Goal: Transaction & Acquisition: Obtain resource

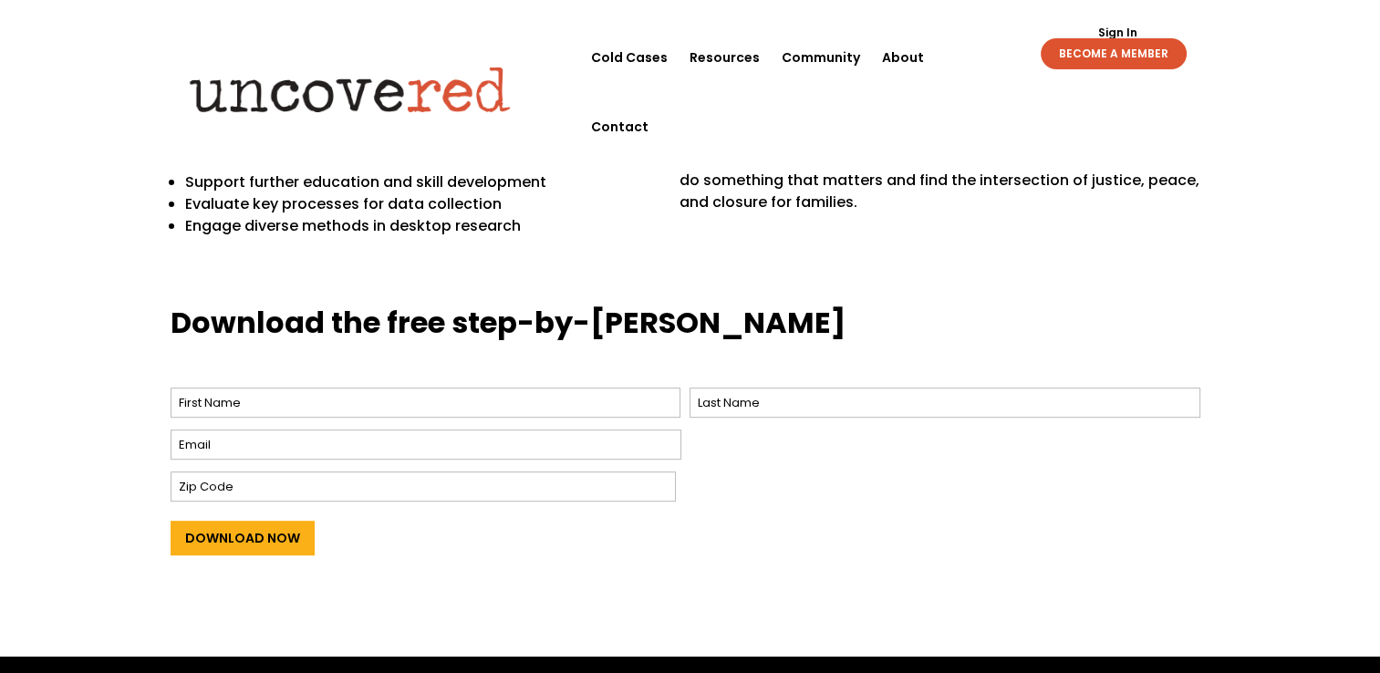
scroll to position [639, 0]
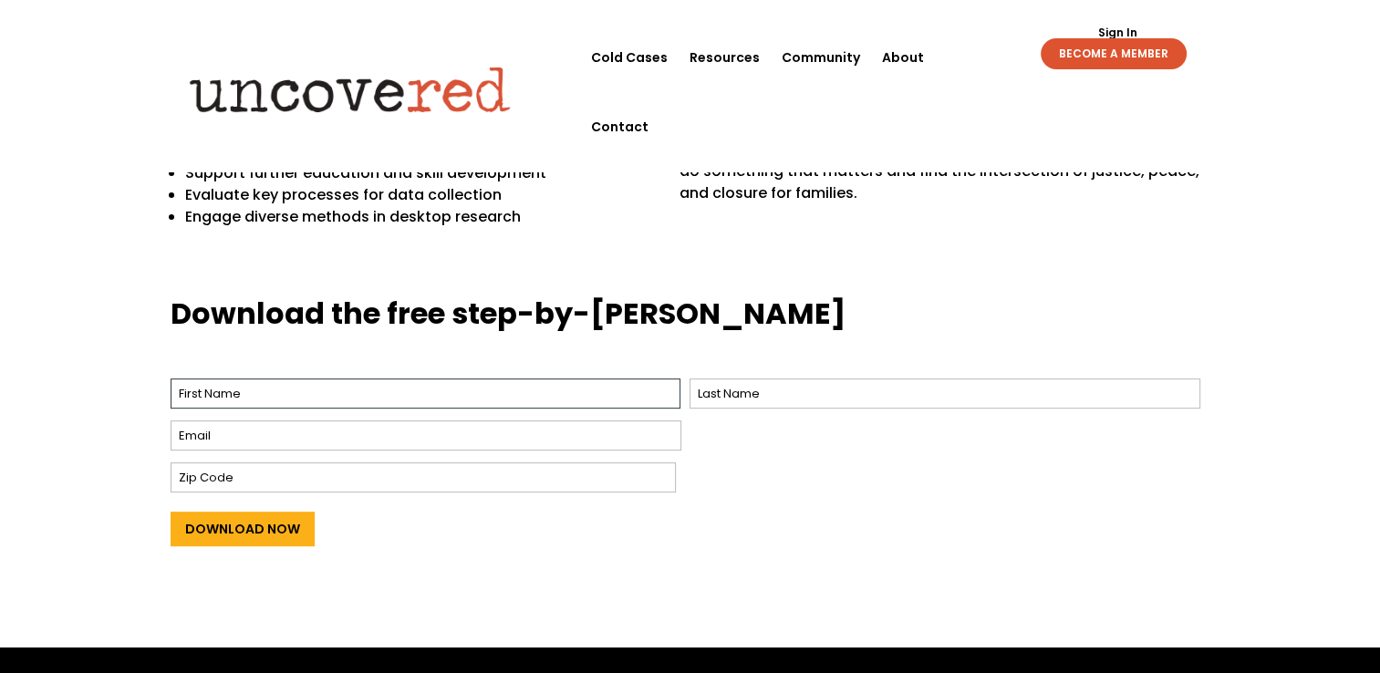
click at [390, 387] on input "First" at bounding box center [426, 394] width 511 height 30
type input "[PERSON_NAME]"
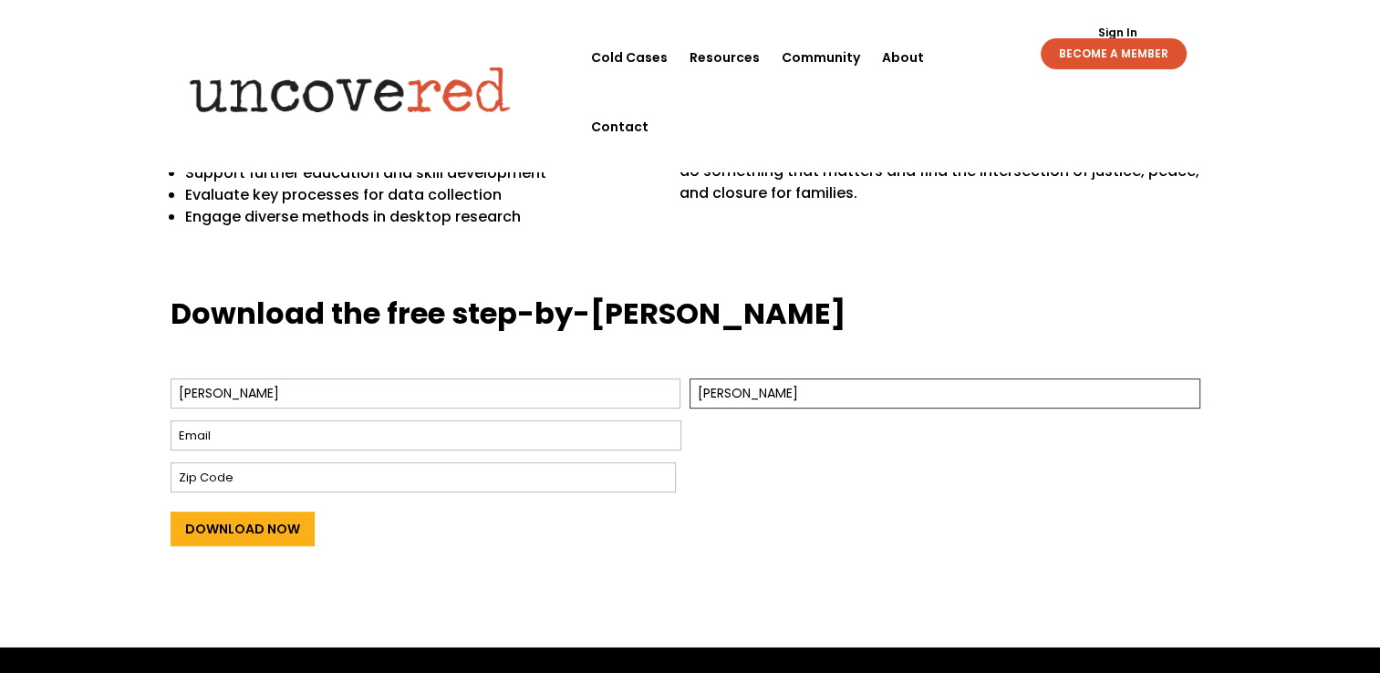
type input "[EMAIL_ADDRESS][DOMAIN_NAME]"
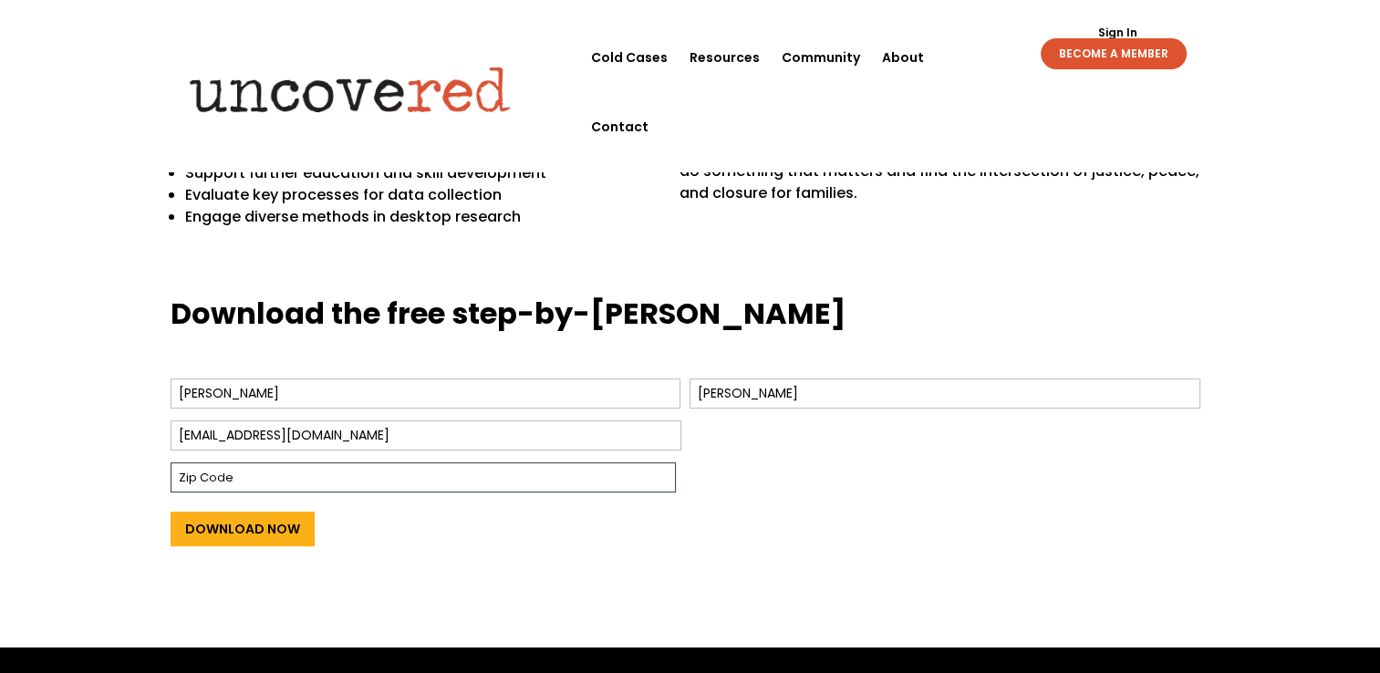
click at [334, 480] on input "Zip Code" at bounding box center [423, 478] width 505 height 30
type input "12065"
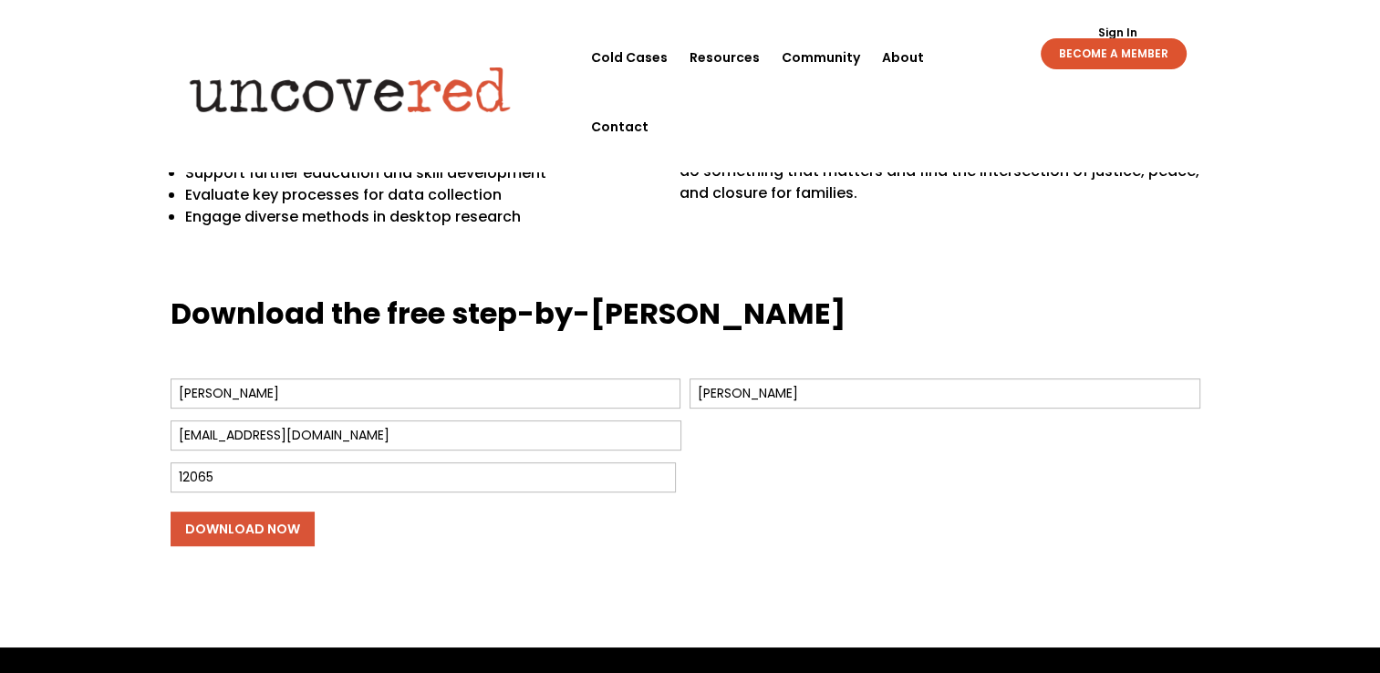
click at [223, 529] on input "Download Now" at bounding box center [243, 529] width 144 height 35
click at [225, 531] on input "Download Now" at bounding box center [243, 529] width 144 height 35
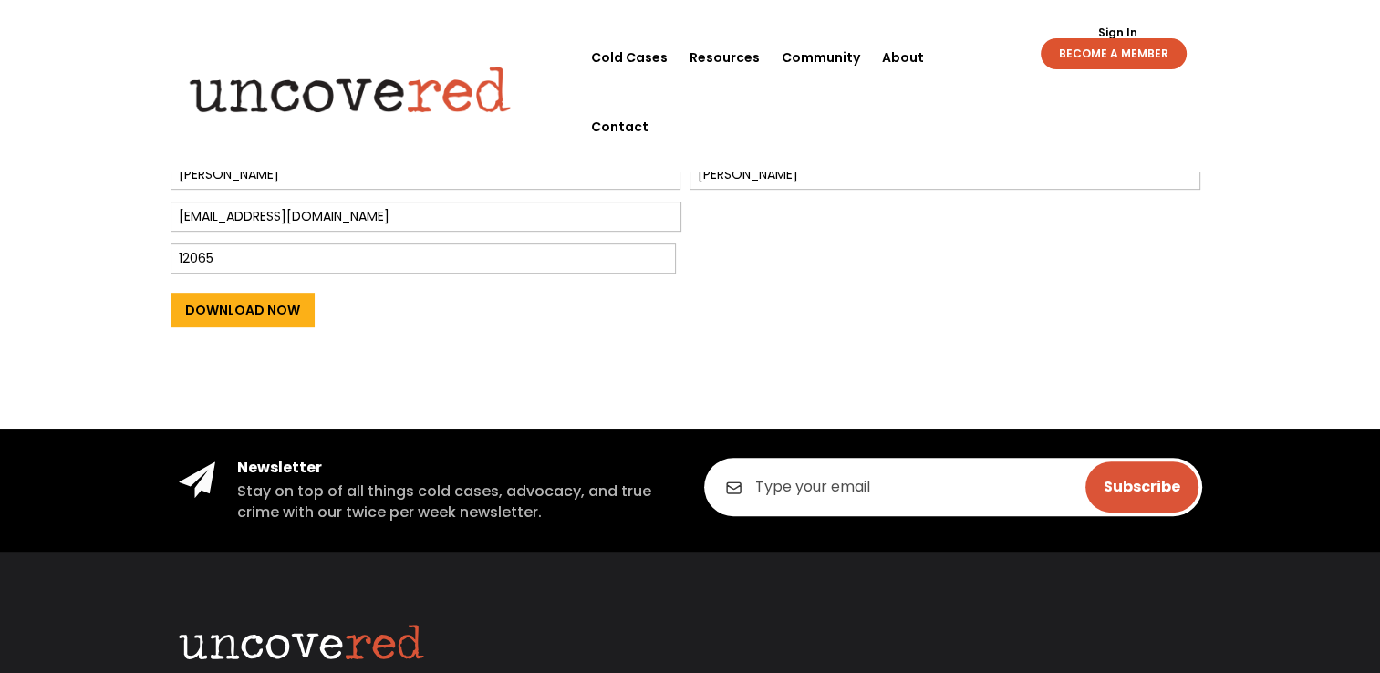
scroll to position [377, 0]
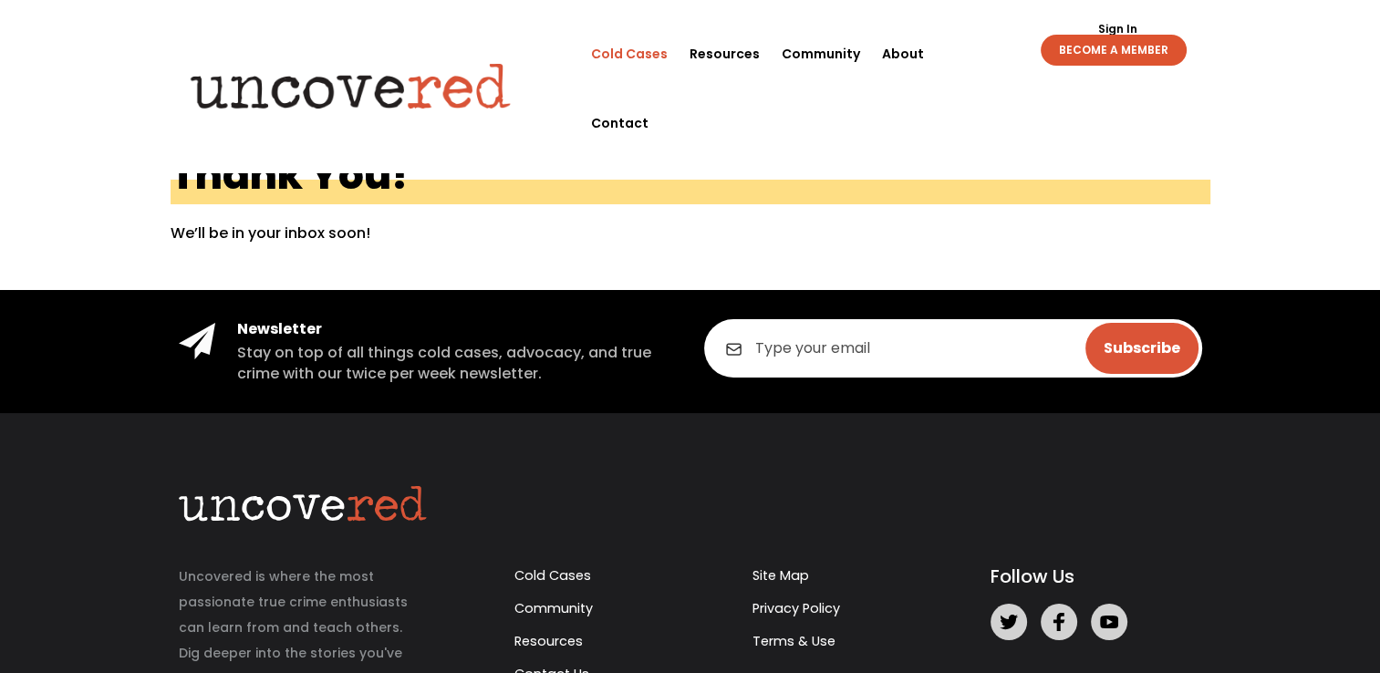
click at [644, 41] on link "Cold Cases" at bounding box center [629, 53] width 77 height 69
